Goal: Transaction & Acquisition: Purchase product/service

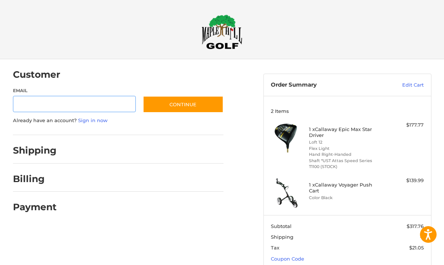
scroll to position [6, 0]
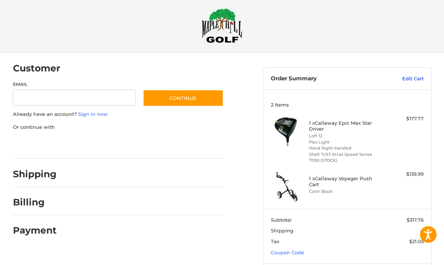
click at [414, 79] on link "Edit Cart" at bounding box center [399, 78] width 49 height 7
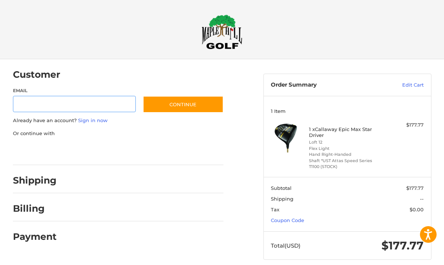
scroll to position [6, 0]
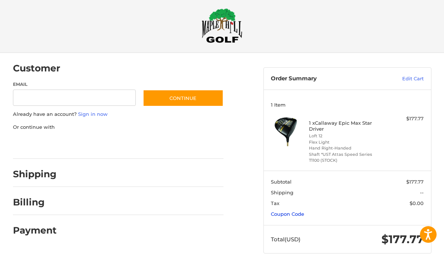
click at [285, 211] on link "Coupon Code" at bounding box center [287, 214] width 33 height 6
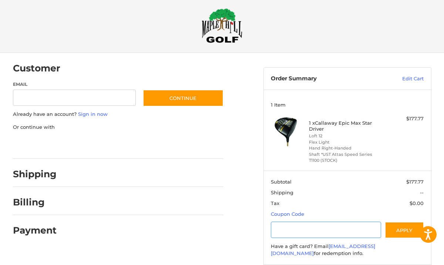
click at [300, 231] on input "Gift Certificate or Coupon Code" at bounding box center [326, 230] width 110 height 17
type input "*********"
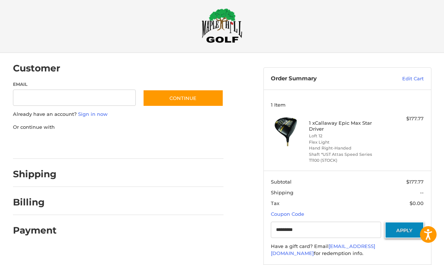
click at [402, 233] on button "Apply" at bounding box center [404, 230] width 39 height 17
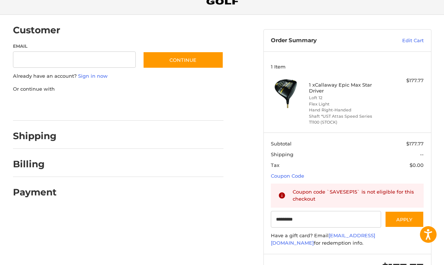
scroll to position [76, 0]
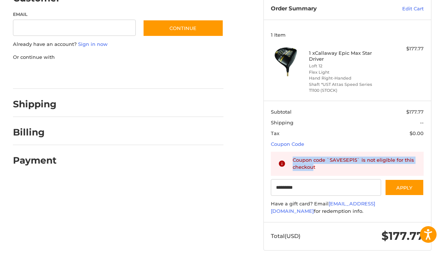
drag, startPoint x: 314, startPoint y: 167, endPoint x: 286, endPoint y: 154, distance: 31.0
click at [286, 154] on div "Coupon code `SAVESEP15` is not eligible for this checkout" at bounding box center [347, 164] width 153 height 24
click at [294, 164] on div "Coupon code `SAVESEP15` is not eligible for this checkout" at bounding box center [355, 164] width 124 height 14
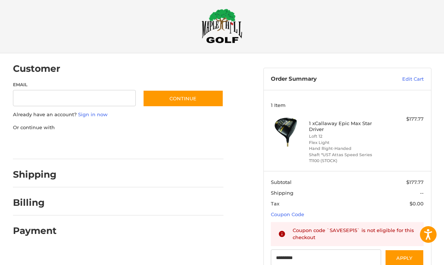
scroll to position [0, 0]
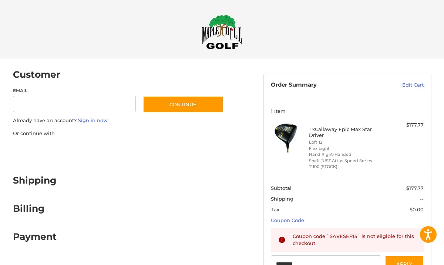
click at [47, 181] on h2 "Shipping" at bounding box center [35, 180] width 44 height 11
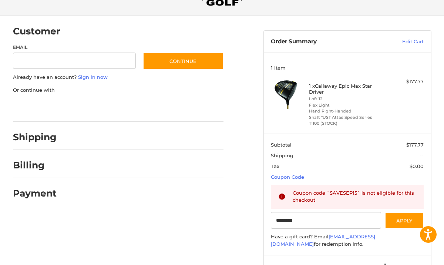
scroll to position [76, 0]
